Goal: Task Accomplishment & Management: Manage account settings

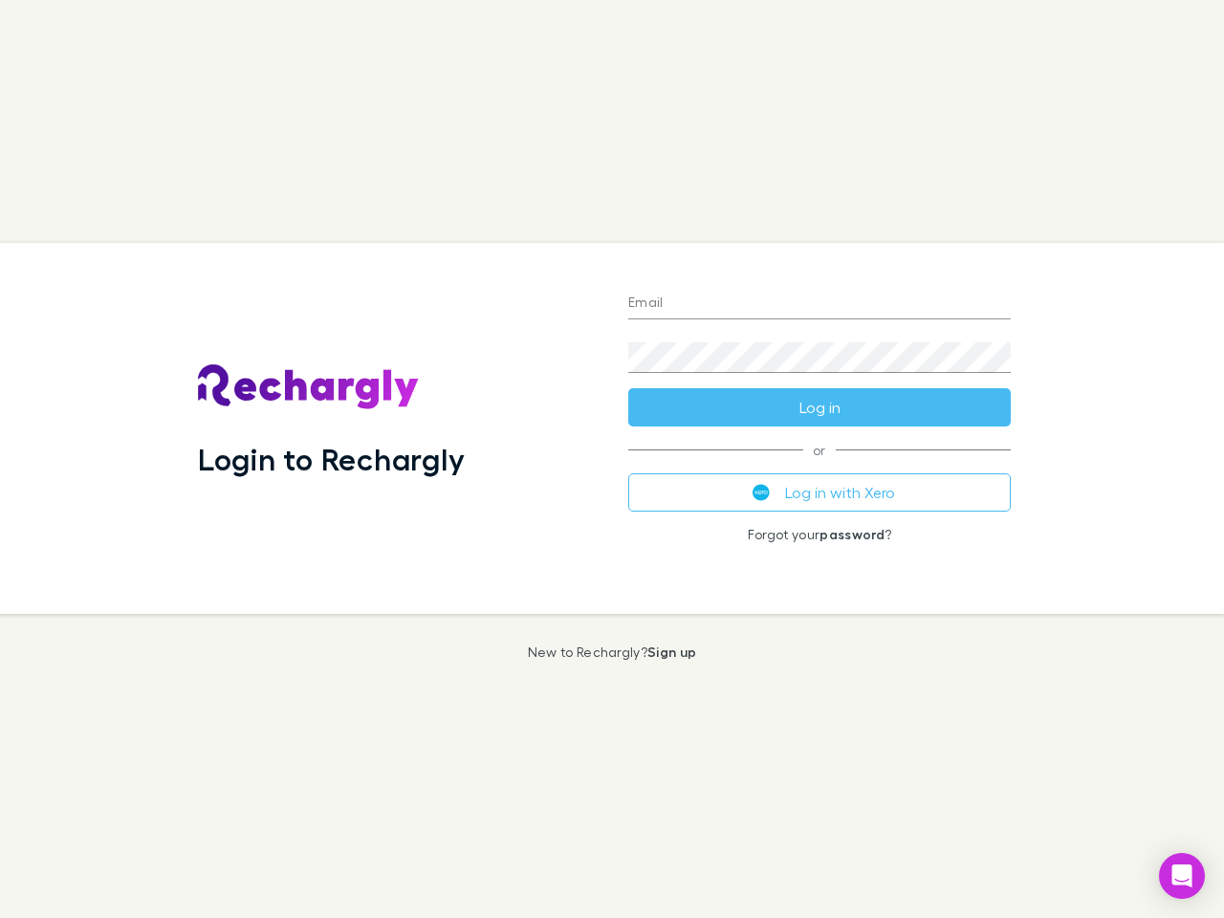
click at [612, 459] on div "Login to Rechargly" at bounding box center [398, 428] width 430 height 371
click at [820, 304] on input "Email" at bounding box center [819, 304] width 383 height 31
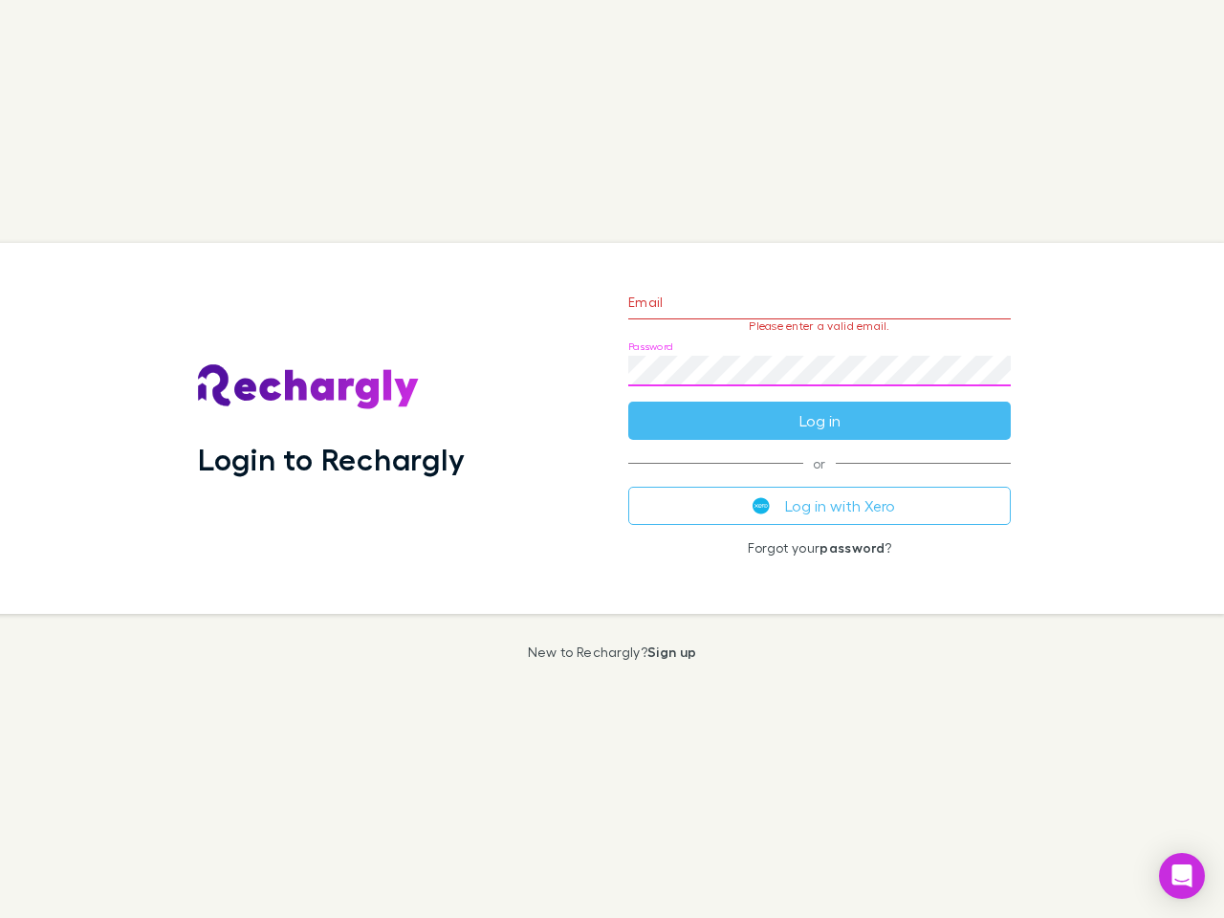
click at [820, 407] on form "Email Please enter a valid email. Password Log in" at bounding box center [819, 357] width 383 height 166
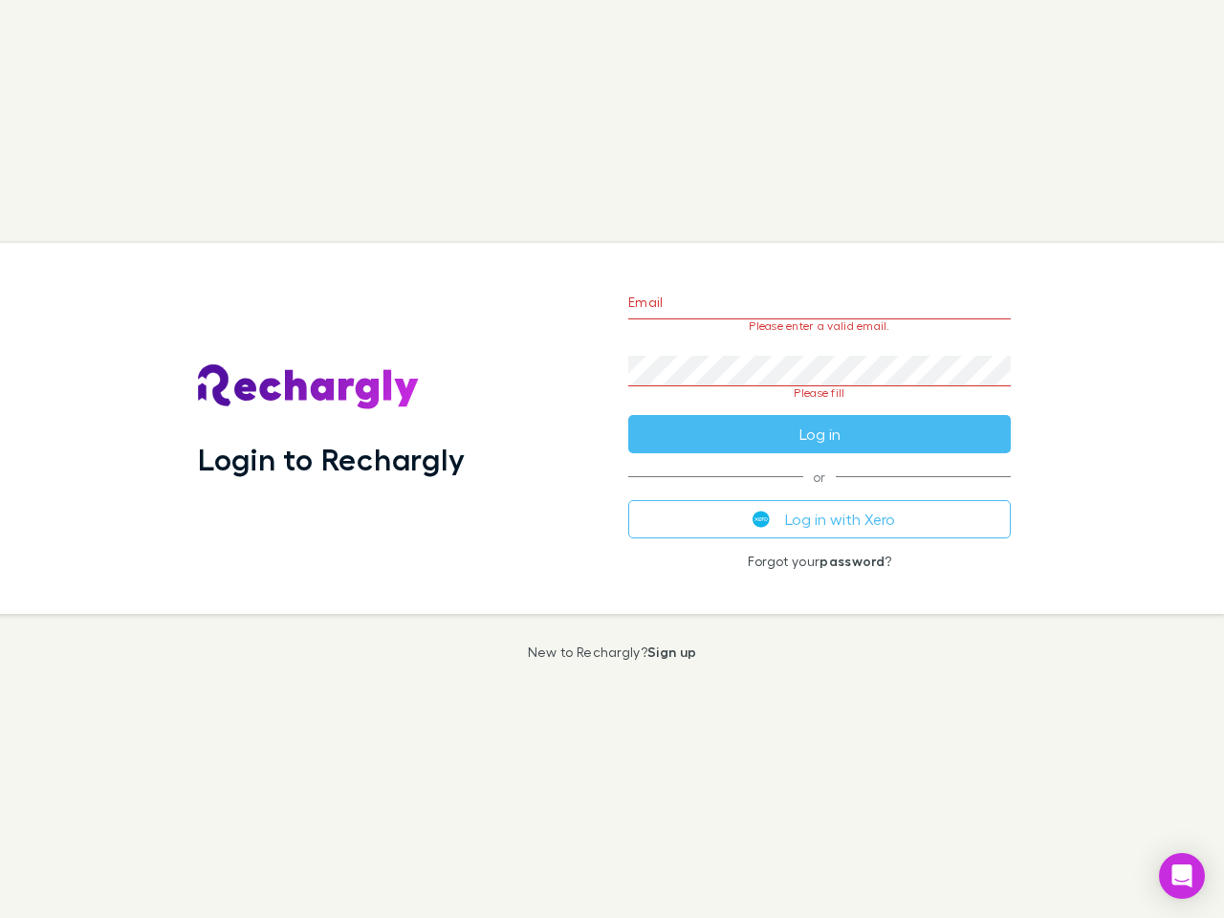
click at [820, 493] on div "Email Please enter a valid email. Password Please fill Log in or Log in with Xe…" at bounding box center [819, 428] width 413 height 371
click at [1182, 876] on icon "Open Intercom Messenger" at bounding box center [1183, 876] width 20 height 23
